Goal: Information Seeking & Learning: Learn about a topic

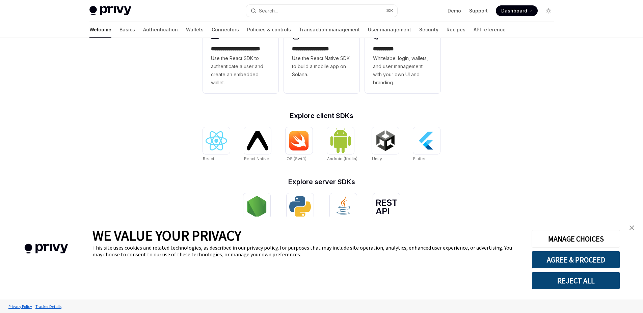
scroll to position [206, 0]
click at [585, 256] on button "AGREE & PROCEED" at bounding box center [575, 260] width 88 height 18
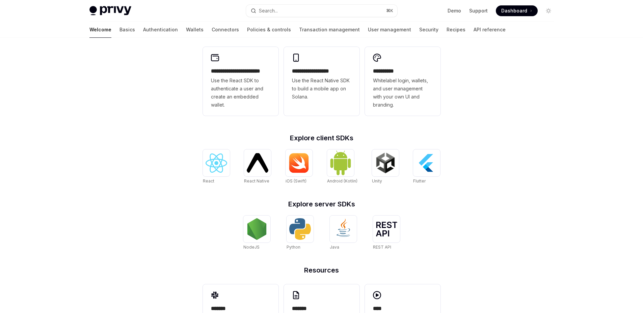
scroll to position [197, 0]
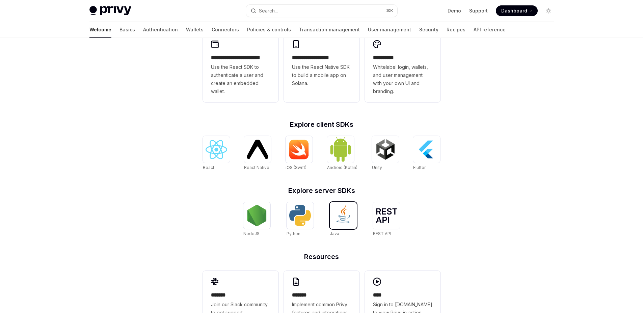
click at [349, 217] on img at bounding box center [343, 216] width 22 height 22
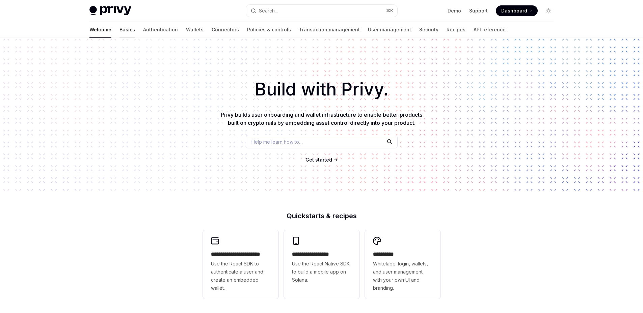
click at [119, 28] on link "Basics" at bounding box center [127, 30] width 16 height 16
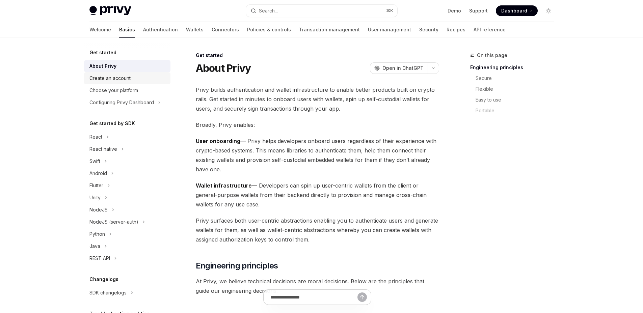
click at [127, 77] on div "Create an account" at bounding box center [109, 78] width 41 height 8
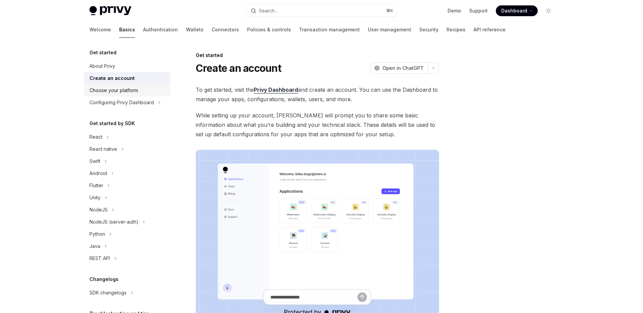
click at [120, 93] on div "Choose your platform" at bounding box center [113, 90] width 49 height 8
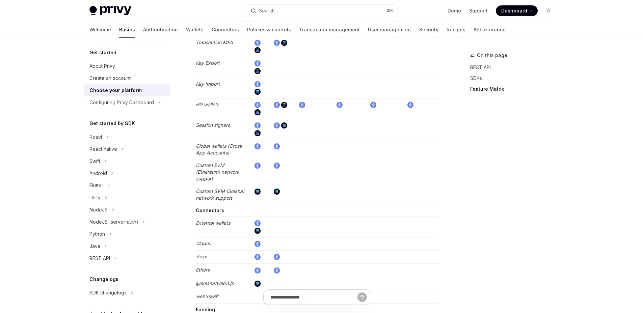
scroll to position [1259, 0]
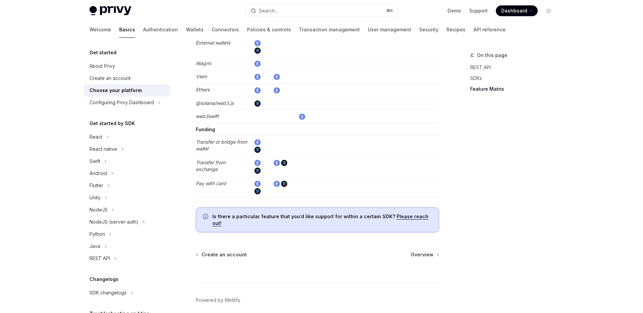
click at [90, 109] on div "Get started About Privy Create an account Choose your platform Configuring Priv…" at bounding box center [127, 203] width 86 height 309
click at [98, 102] on div "Configuring Privy Dashboard" at bounding box center [121, 103] width 64 height 8
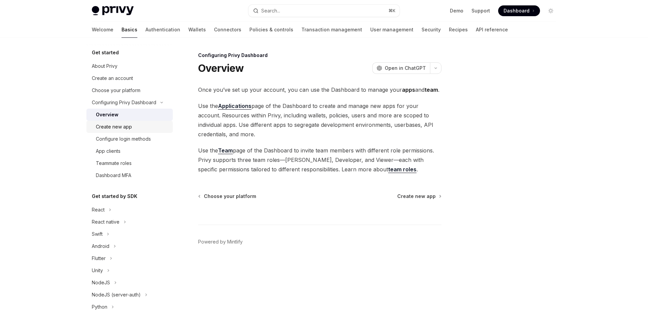
click at [139, 128] on div "Create new app" at bounding box center [132, 127] width 73 height 8
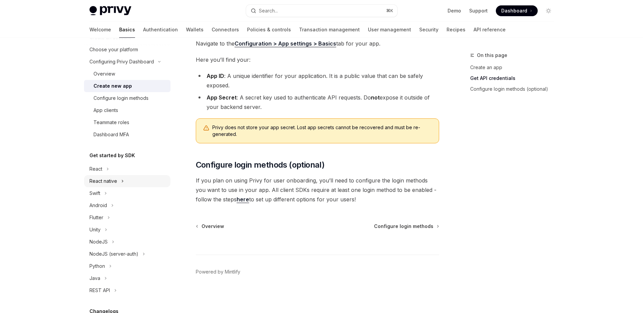
scroll to position [54, 0]
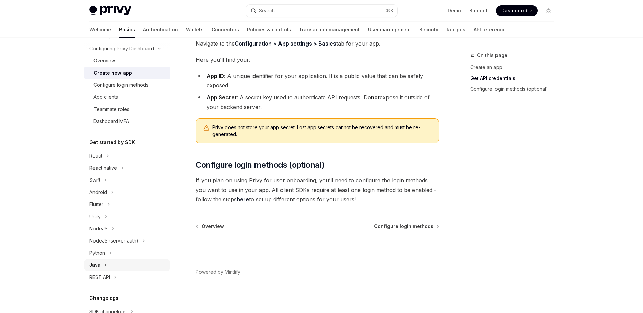
click at [114, 265] on div "Java" at bounding box center [127, 265] width 86 height 12
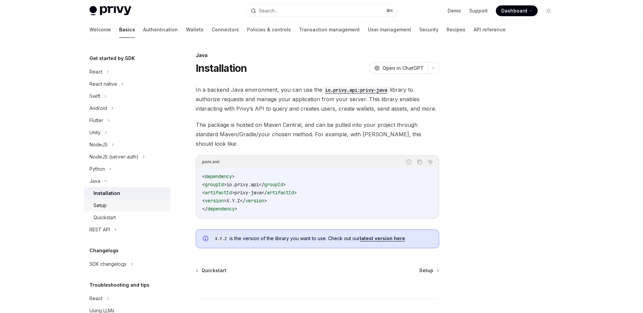
click at [118, 207] on div "Setup" at bounding box center [129, 205] width 73 height 8
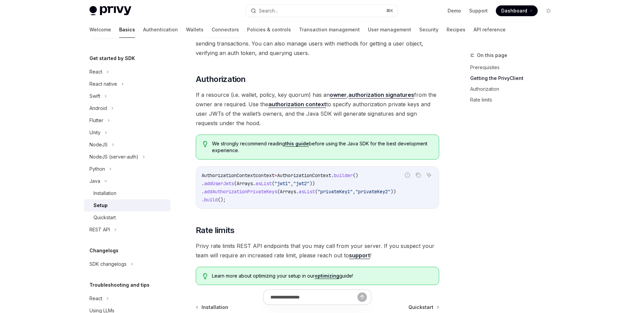
scroll to position [309, 0]
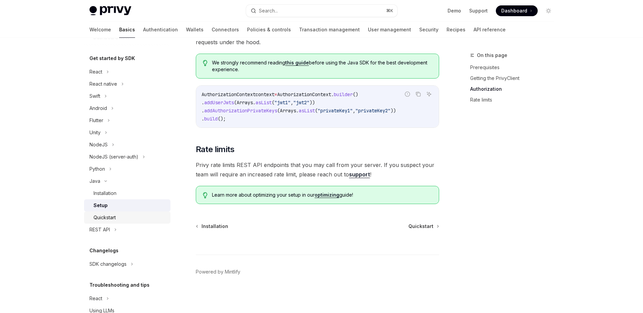
click at [117, 218] on div "Quickstart" at bounding box center [129, 218] width 73 height 8
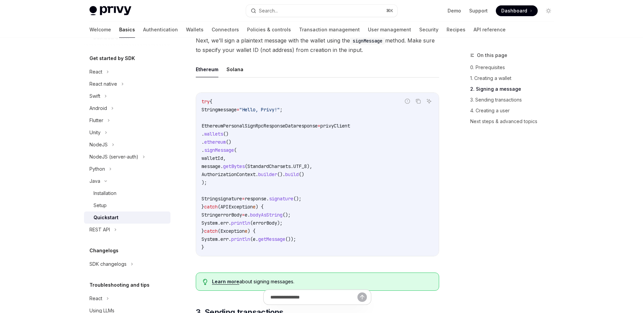
scroll to position [375, 0]
click at [103, 234] on div "REST API" at bounding box center [99, 230] width 21 height 8
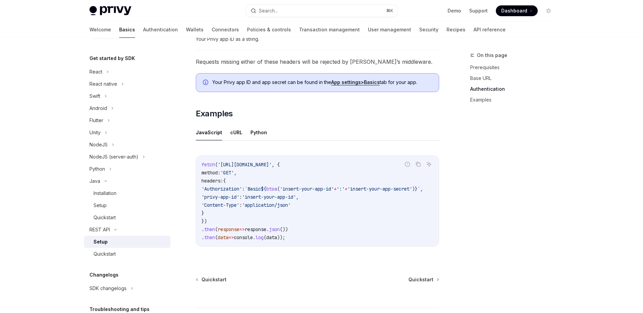
scroll to position [295, 0]
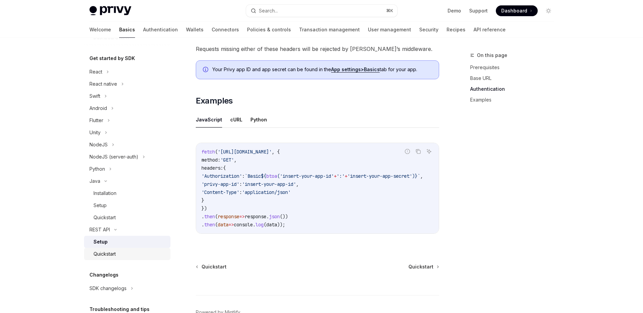
click at [101, 255] on div "Quickstart" at bounding box center [104, 254] width 22 height 8
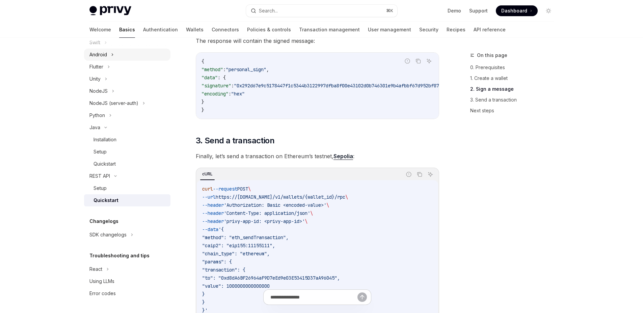
scroll to position [415, 0]
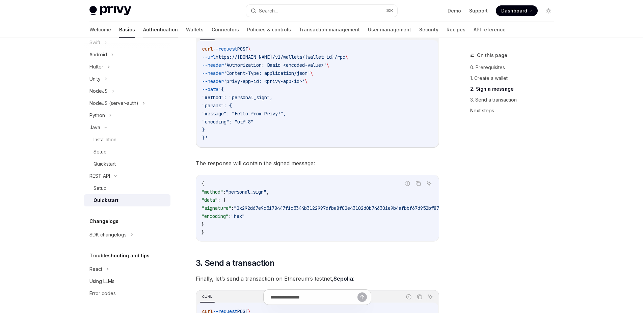
click at [143, 35] on link "Authentication" at bounding box center [160, 30] width 35 height 16
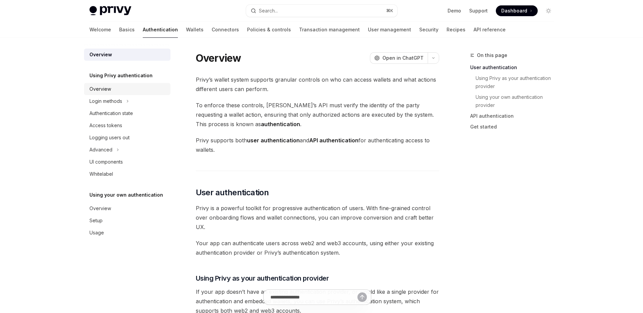
click at [144, 88] on div "Overview" at bounding box center [127, 89] width 77 height 8
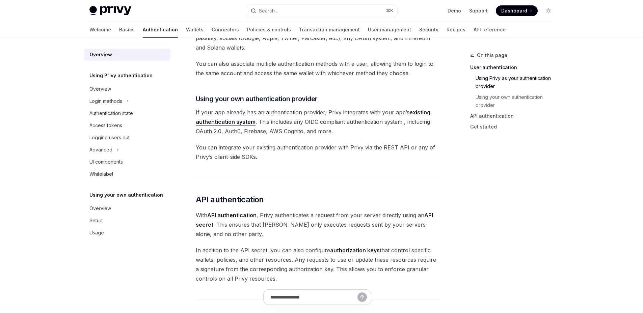
scroll to position [435, 0]
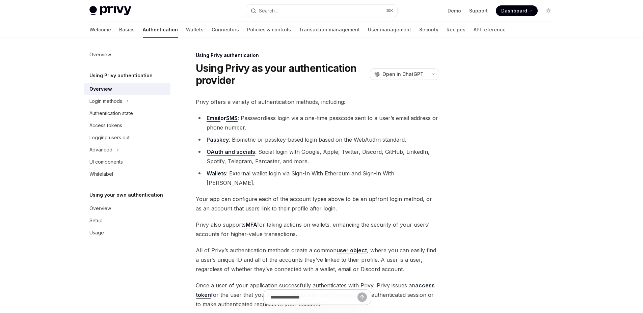
click at [117, 89] on div "Overview" at bounding box center [127, 89] width 77 height 8
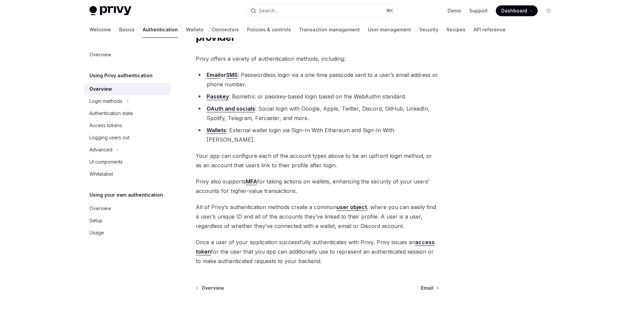
scroll to position [36, 0]
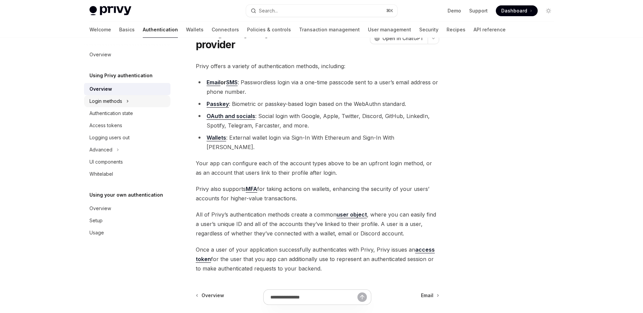
click at [111, 105] on div "Login methods" at bounding box center [105, 101] width 33 height 8
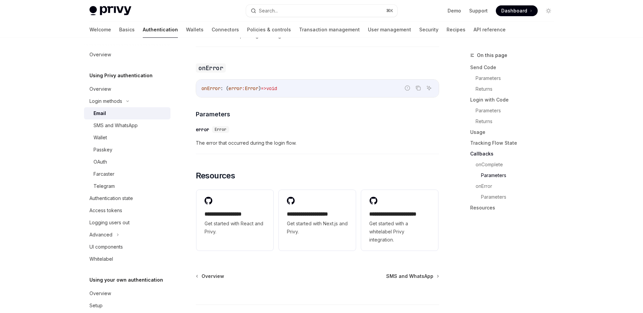
scroll to position [1378, 0]
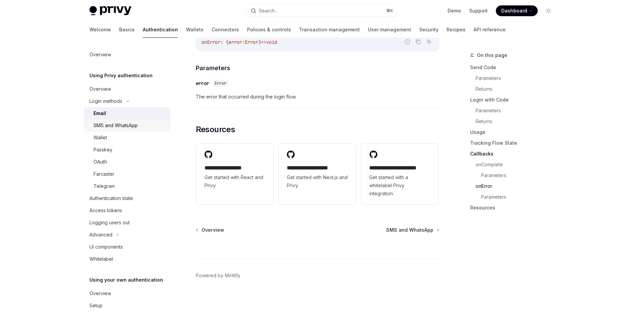
click at [125, 128] on div "SMS and WhatsApp" at bounding box center [115, 125] width 44 height 8
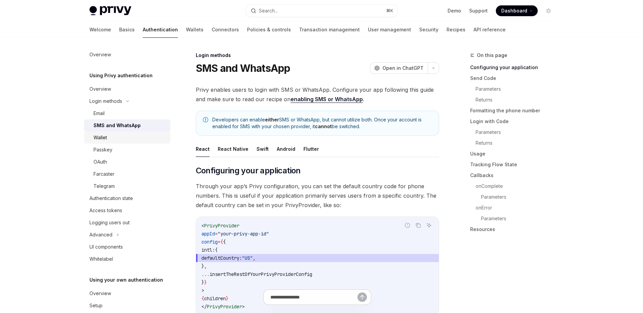
click at [125, 136] on div "Wallet" at bounding box center [129, 138] width 73 height 8
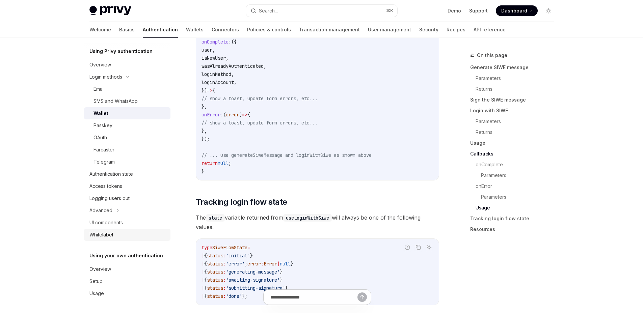
scroll to position [1545, 0]
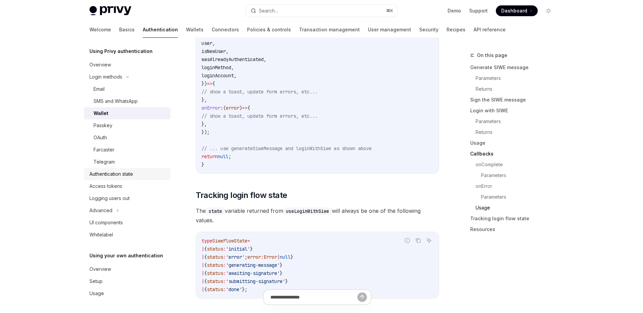
click at [139, 175] on div "Authentication state" at bounding box center [127, 174] width 77 height 8
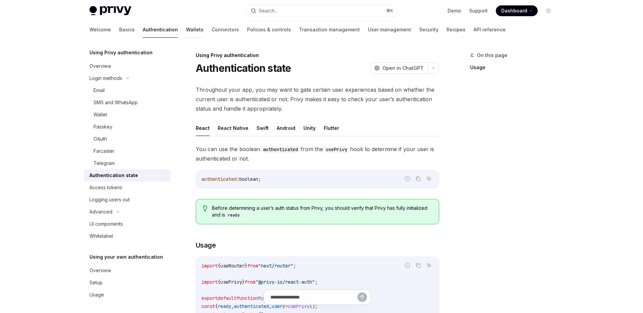
click at [186, 29] on link "Wallets" at bounding box center [195, 30] width 18 height 16
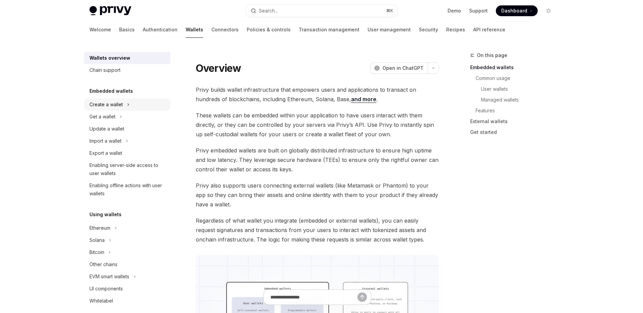
click at [117, 102] on div "Create a wallet" at bounding box center [105, 105] width 33 height 8
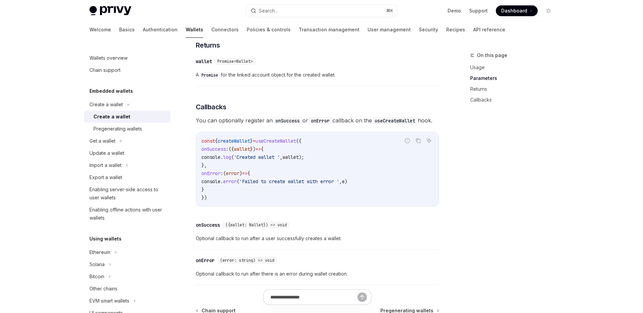
scroll to position [345, 0]
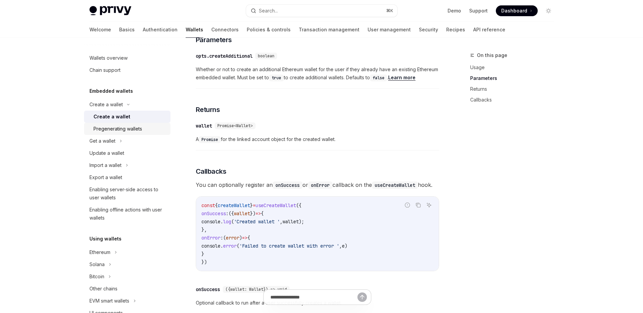
click at [106, 130] on div "Pregenerating wallets" at bounding box center [117, 129] width 49 height 8
type textarea "*"
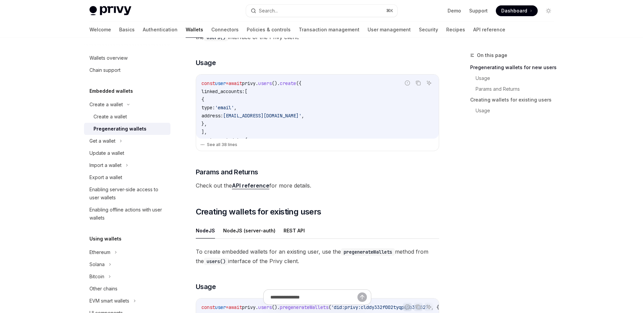
scroll to position [187, 0]
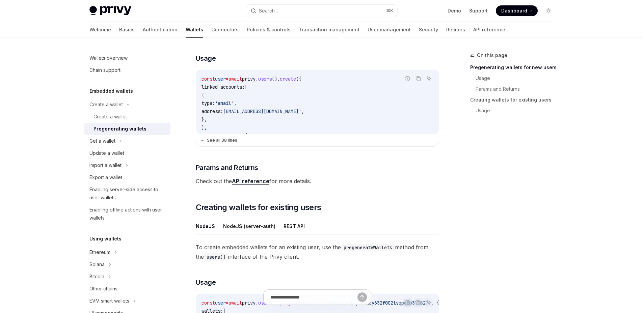
click at [228, 143] on button "See all 38 lines" at bounding box center [317, 140] width 235 height 9
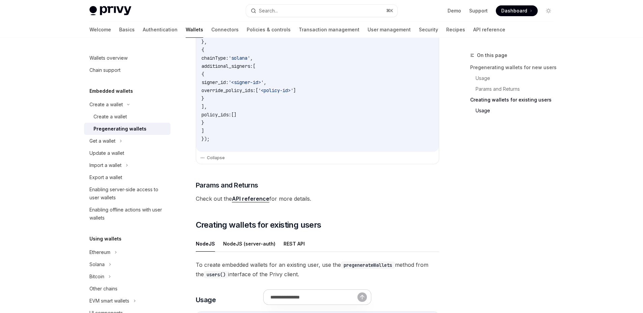
scroll to position [428, 0]
click at [239, 200] on link "API reference" at bounding box center [250, 197] width 37 height 7
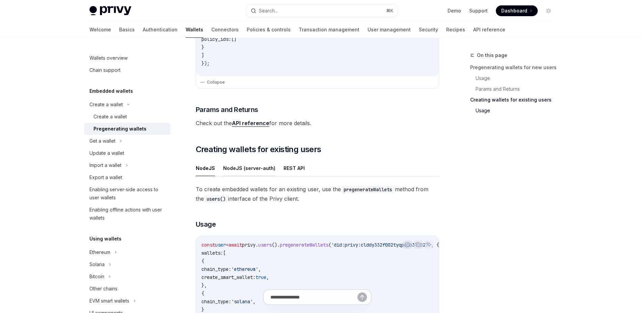
scroll to position [491, 0]
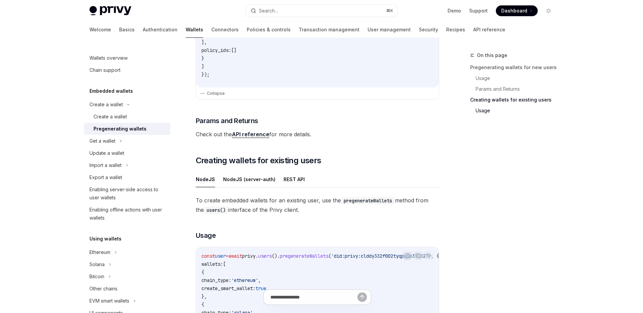
click at [252, 136] on link "API reference" at bounding box center [250, 134] width 37 height 7
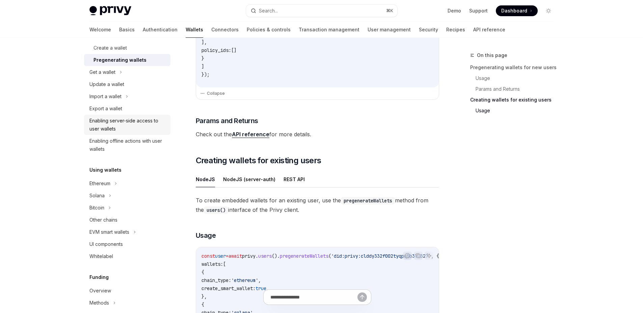
scroll to position [80, 0]
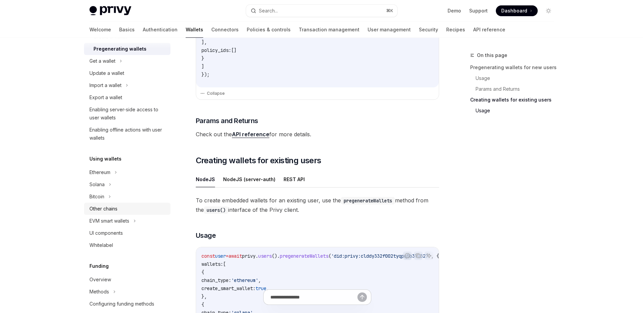
click at [136, 206] on div "Other chains" at bounding box center [127, 209] width 77 height 8
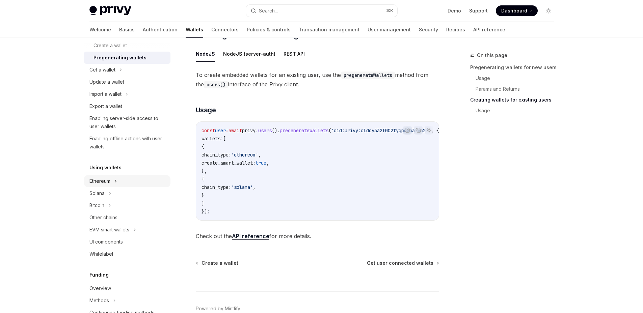
scroll to position [92, 0]
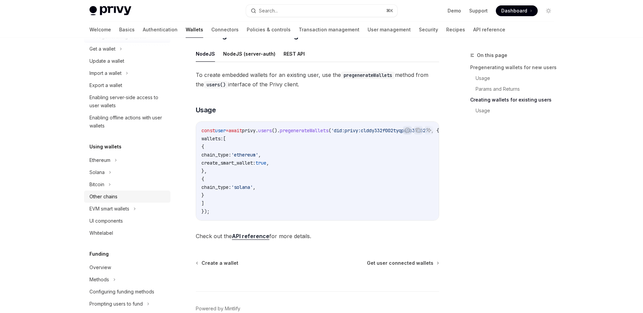
click at [115, 194] on div "Other chains" at bounding box center [103, 197] width 28 height 8
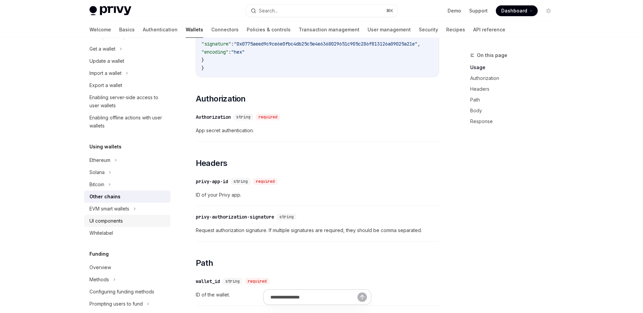
scroll to position [330, 0]
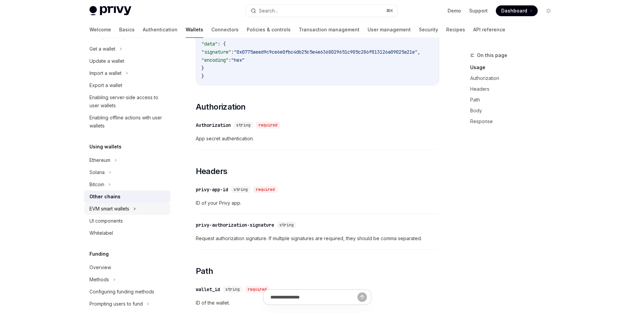
click at [138, 212] on div "EVM smart wallets" at bounding box center [127, 209] width 86 height 12
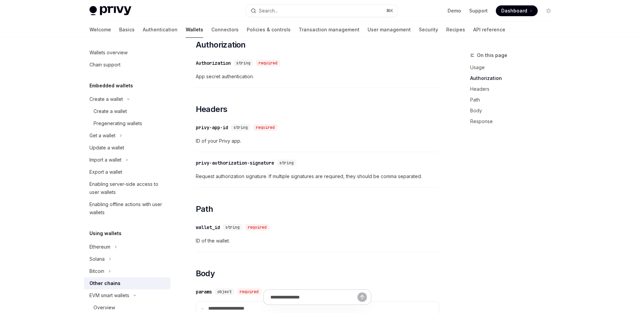
scroll to position [0, 0]
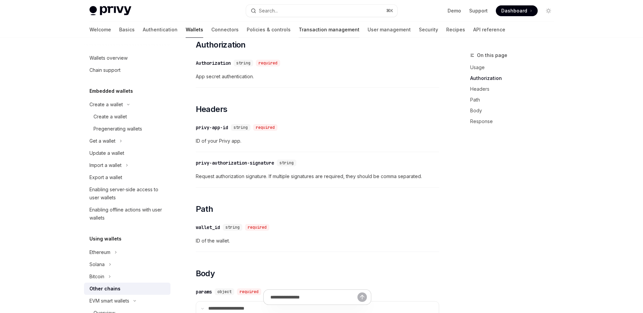
click at [299, 35] on link "Transaction management" at bounding box center [329, 30] width 61 height 16
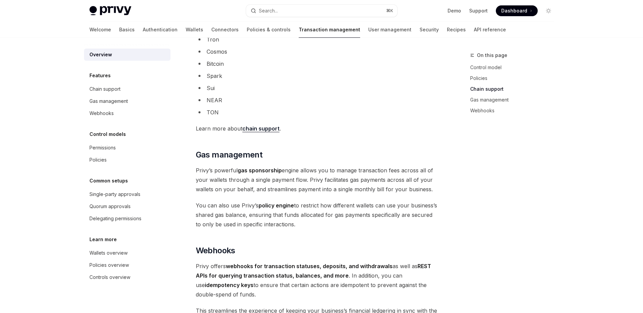
scroll to position [606, 0]
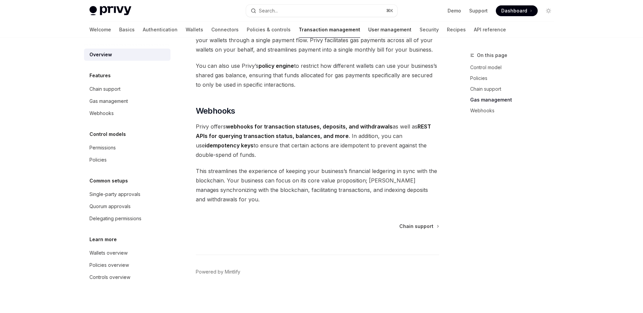
click at [368, 29] on link "User management" at bounding box center [389, 30] width 43 height 16
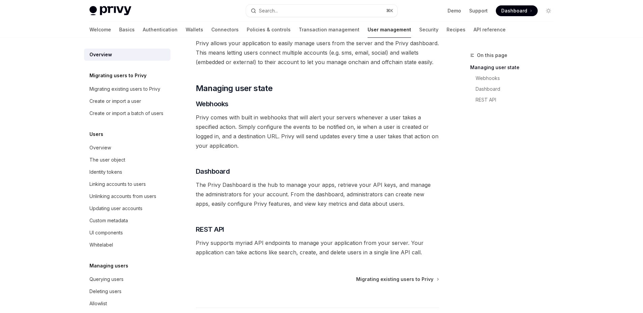
scroll to position [115, 0]
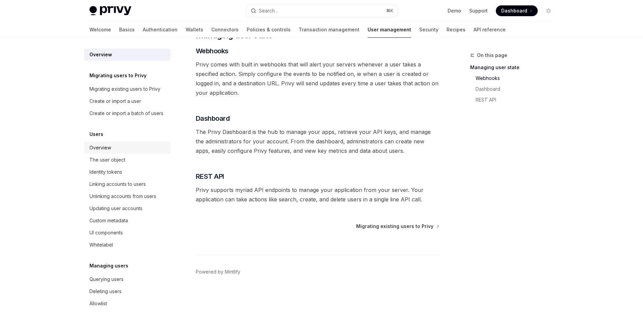
click at [124, 152] on div "Overview" at bounding box center [127, 148] width 77 height 8
click at [124, 164] on div "The user object" at bounding box center [107, 160] width 36 height 8
type textarea "*"
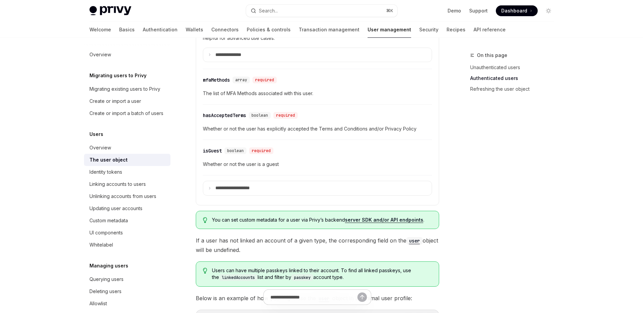
scroll to position [361, 0]
